Goal: Task Accomplishment & Management: Manage account settings

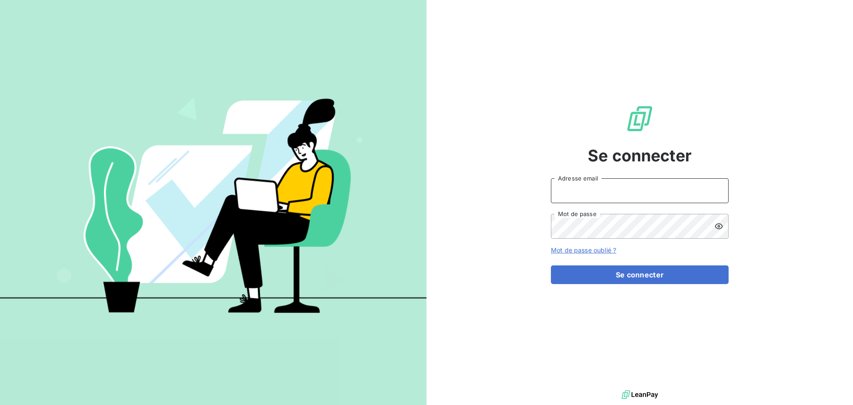
click at [590, 188] on input "Adresse email" at bounding box center [640, 190] width 178 height 25
type input "[PERSON_NAME][EMAIL_ADDRESS][DOMAIN_NAME]"
click at [551, 265] on button "Se connecter" at bounding box center [640, 274] width 178 height 19
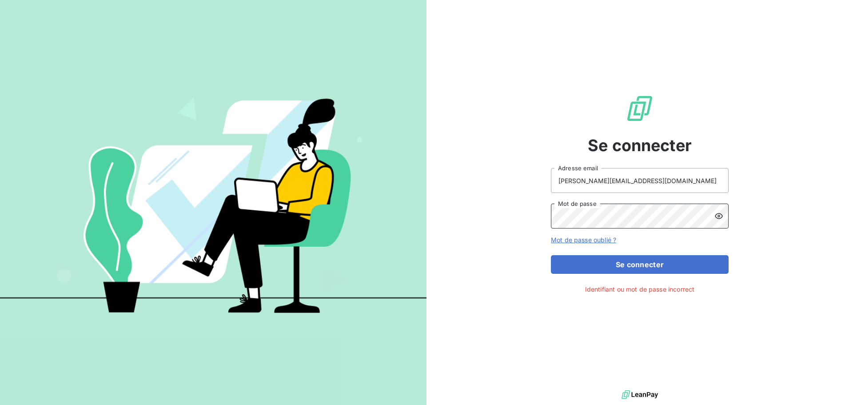
click at [287, 227] on div "Se connecter [PERSON_NAME][EMAIL_ADDRESS][DOMAIN_NAME] Adresse email Mot de pas…" at bounding box center [426, 202] width 853 height 405
click at [551, 255] on button "Se connecter" at bounding box center [640, 264] width 178 height 19
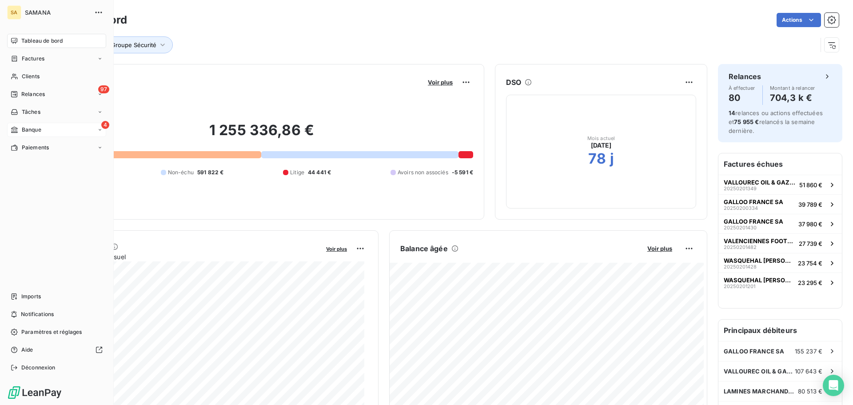
click at [37, 131] on span "Banque" at bounding box center [32, 130] width 20 height 8
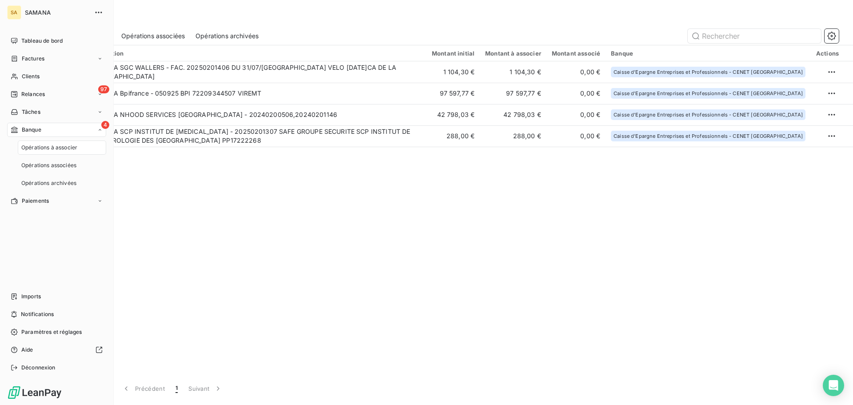
click at [44, 142] on div "Opérations à associer" at bounding box center [62, 147] width 88 height 14
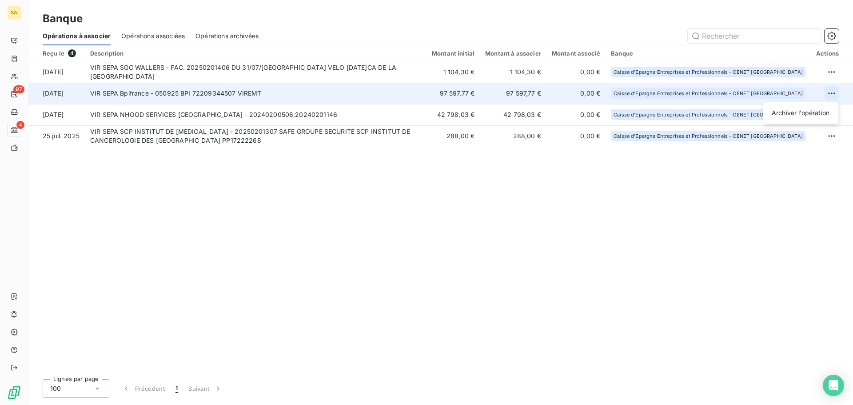
click at [829, 93] on html "SA 97 4 Banque Opérations à associer Opérations associées Opérations archivées …" at bounding box center [426, 202] width 853 height 405
click at [808, 112] on div "Archiver l’opération" at bounding box center [800, 113] width 68 height 14
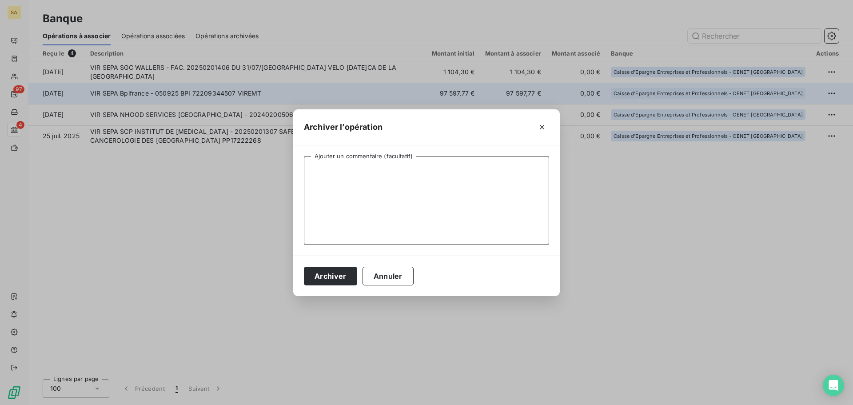
click at [409, 185] on textarea "Ajouter un commentaire (facultatif)" at bounding box center [426, 200] width 245 height 89
type textarea "Non lié à une prestation"
click at [351, 276] on button "Archiver" at bounding box center [330, 275] width 53 height 19
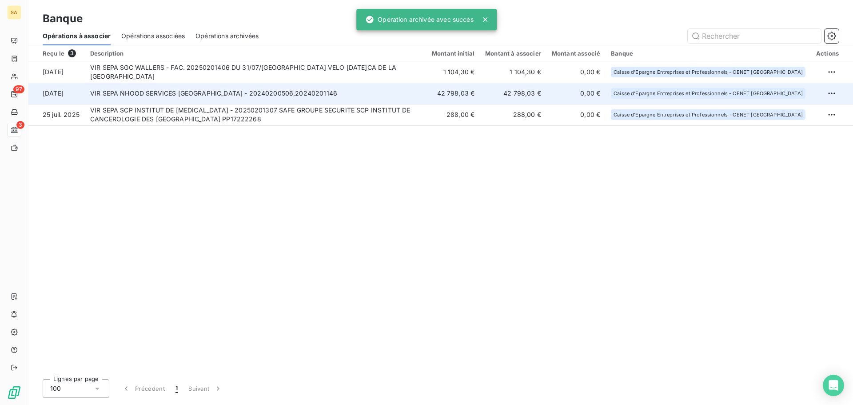
click at [308, 92] on td "VIR SEPA NHOOD SERVICES [GEOGRAPHIC_DATA] - 20240200506,20240201146" at bounding box center [255, 93] width 341 height 21
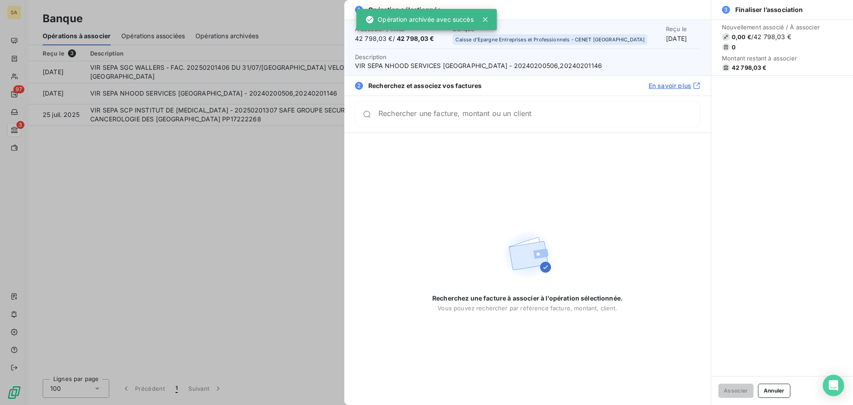
click at [195, 203] on div at bounding box center [426, 202] width 853 height 405
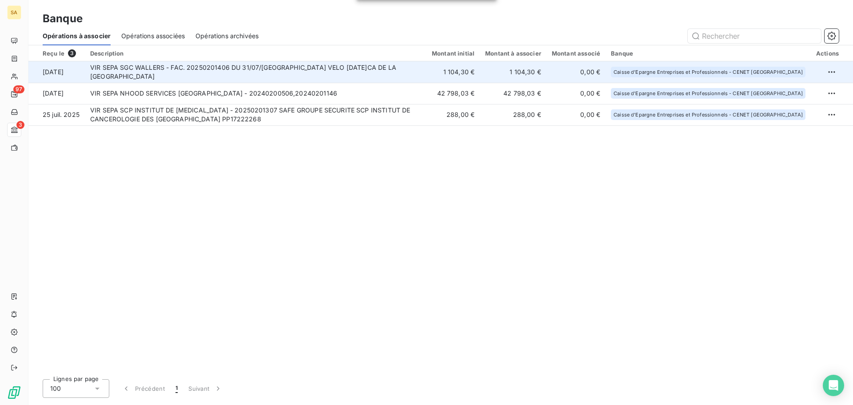
click at [290, 62] on td "VIR SEPA SGC WALLERS - FAC. 20250201406 DU 31/07/[GEOGRAPHIC_DATA] VELO [DATE]C…" at bounding box center [255, 71] width 341 height 21
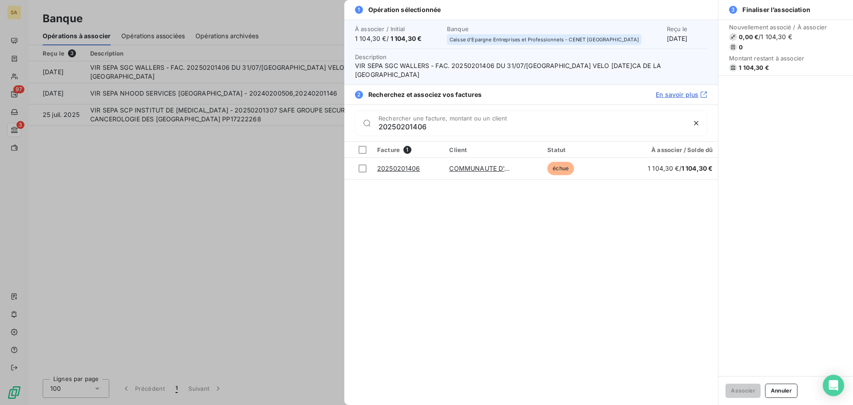
type input "20250201406"
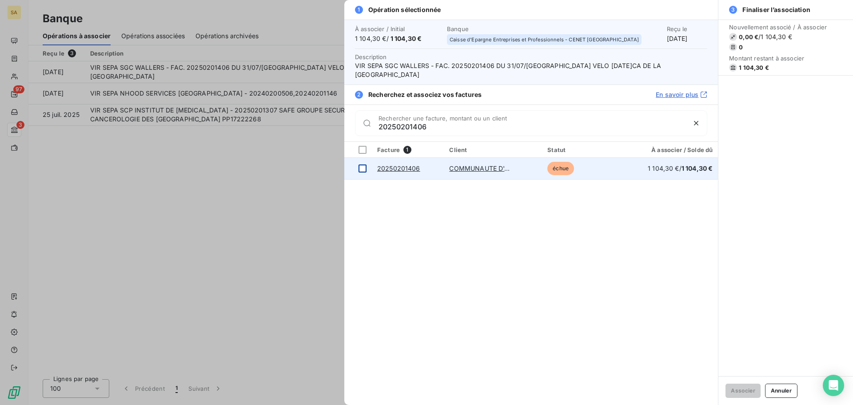
click at [363, 169] on div at bounding box center [362, 168] width 8 height 8
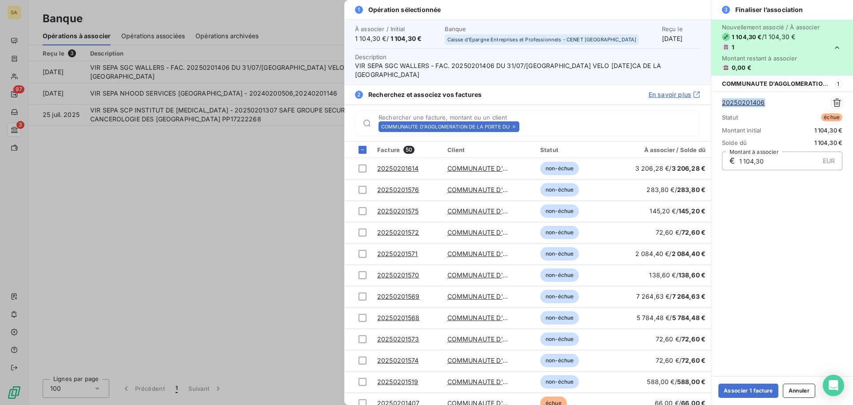
drag, startPoint x: 777, startPoint y: 104, endPoint x: 721, endPoint y: 107, distance: 56.5
click at [721, 107] on div "20250201406 Statut échue Montant initial 1 104,30 € Solde dû 1 104,30 € € 1 104…" at bounding box center [782, 133] width 142 height 84
copy link "20250201406"
click at [742, 395] on button "Associer 1 facture" at bounding box center [748, 390] width 60 height 14
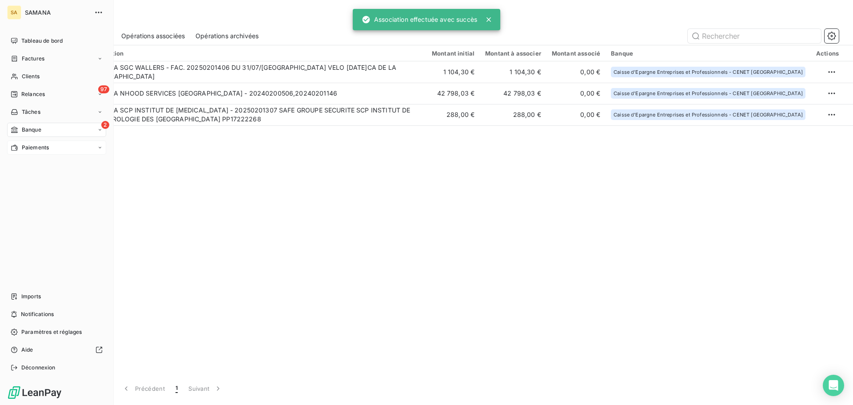
click at [40, 147] on span "Paiements" at bounding box center [35, 147] width 27 height 8
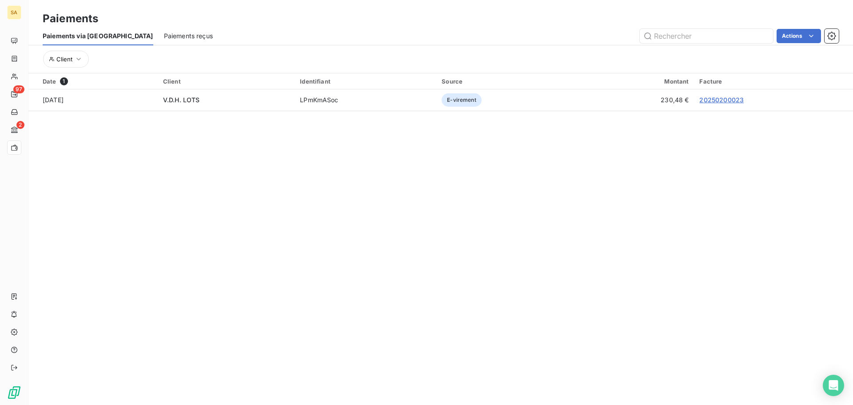
click at [164, 35] on span "Paiements reçus" at bounding box center [188, 36] width 49 height 9
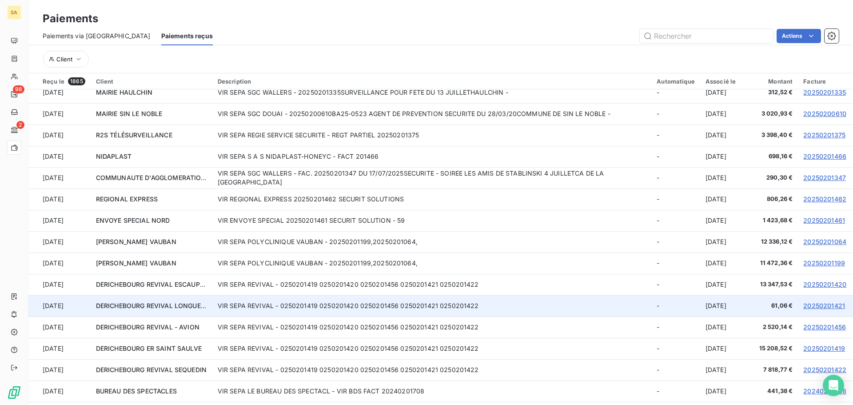
scroll to position [44, 0]
